Goal: Transaction & Acquisition: Download file/media

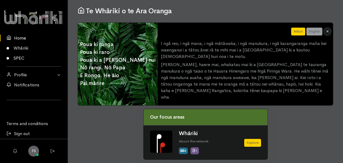
click at [17, 61] on link "SPEC" at bounding box center [33, 58] width 67 height 10
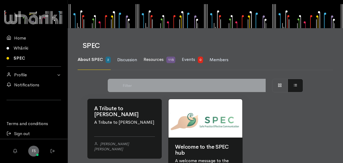
click at [154, 61] on span "Resources" at bounding box center [153, 60] width 20 height 6
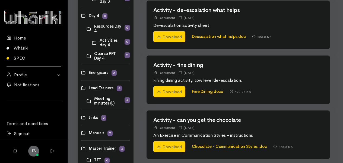
scroll to position [298, 0]
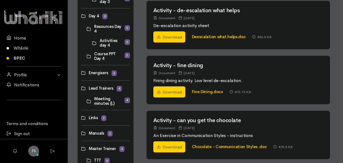
click at [86, 56] on link at bounding box center [86, 56] width 0 height 0
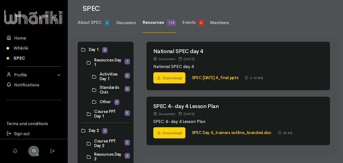
scroll to position [37, 0]
click at [164, 75] on link "Download" at bounding box center [169, 77] width 32 height 11
click at [20, 57] on link "SPEC" at bounding box center [33, 58] width 67 height 10
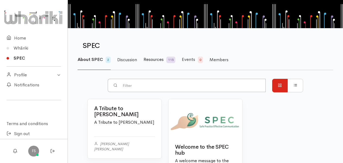
click at [147, 59] on span "Resources" at bounding box center [153, 60] width 20 height 6
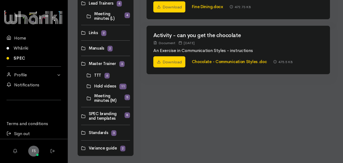
scroll to position [384, 0]
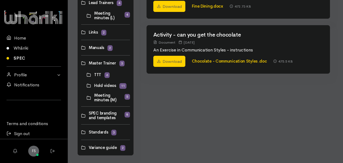
click at [81, 132] on link at bounding box center [81, 132] width 0 height 0
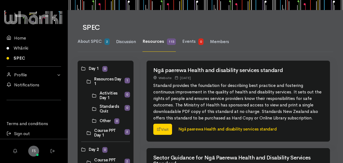
scroll to position [18, 0]
